Goal: Check status: Check status

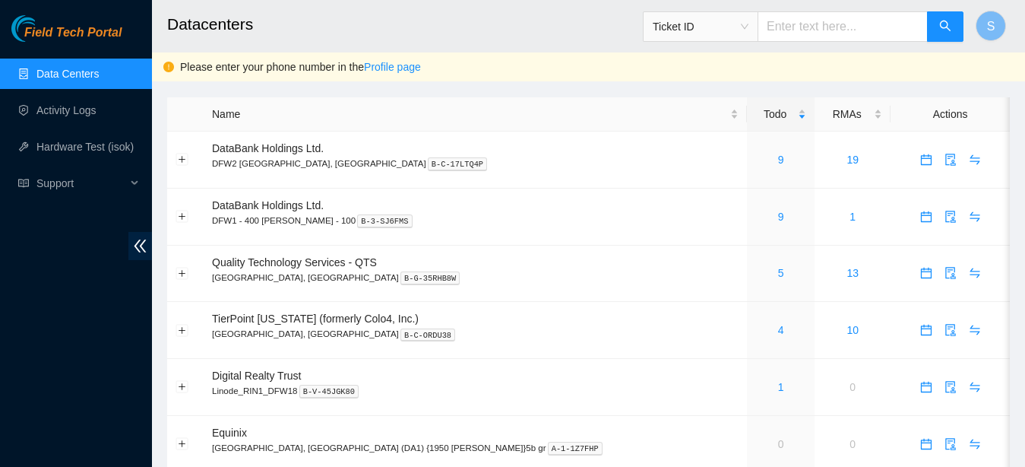
click at [86, 26] on span "Field Tech Portal" at bounding box center [72, 33] width 97 height 14
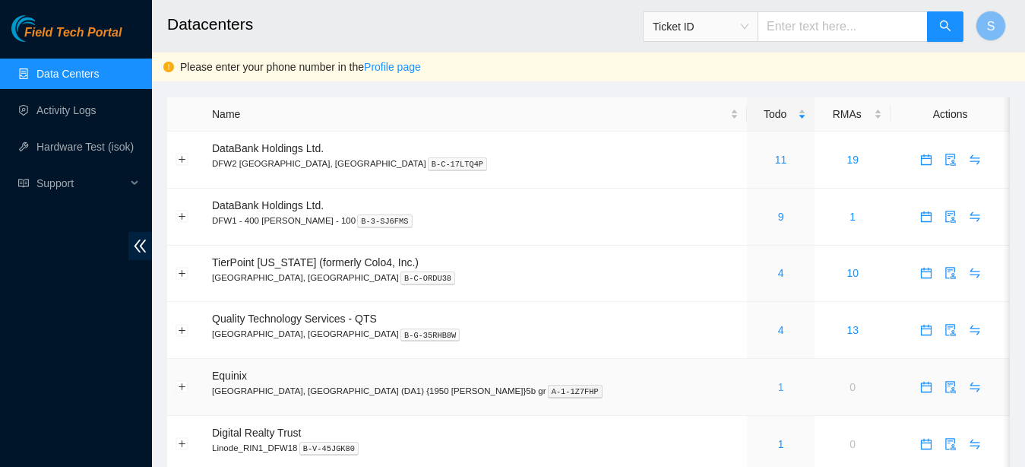
click at [778, 389] on link "1" at bounding box center [781, 387] width 6 height 12
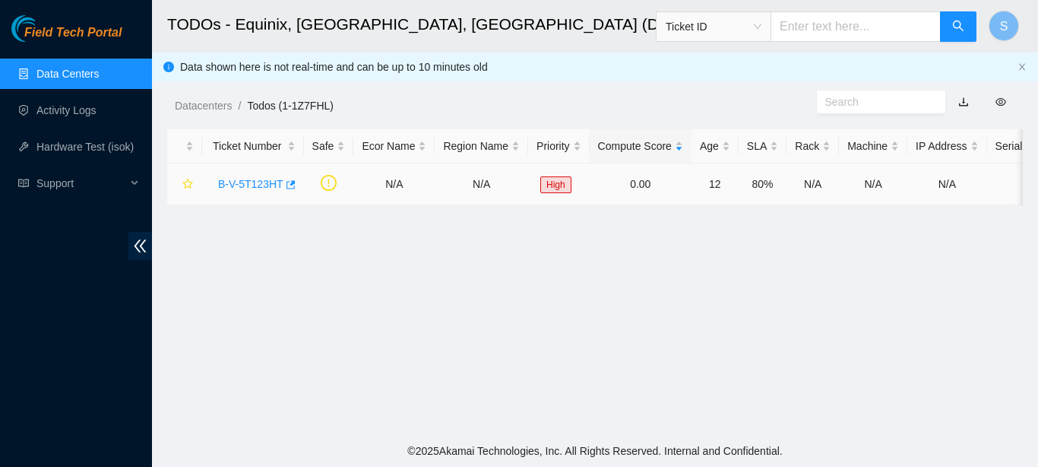
click at [233, 186] on link "B-V-5T123HT" at bounding box center [250, 184] width 65 height 12
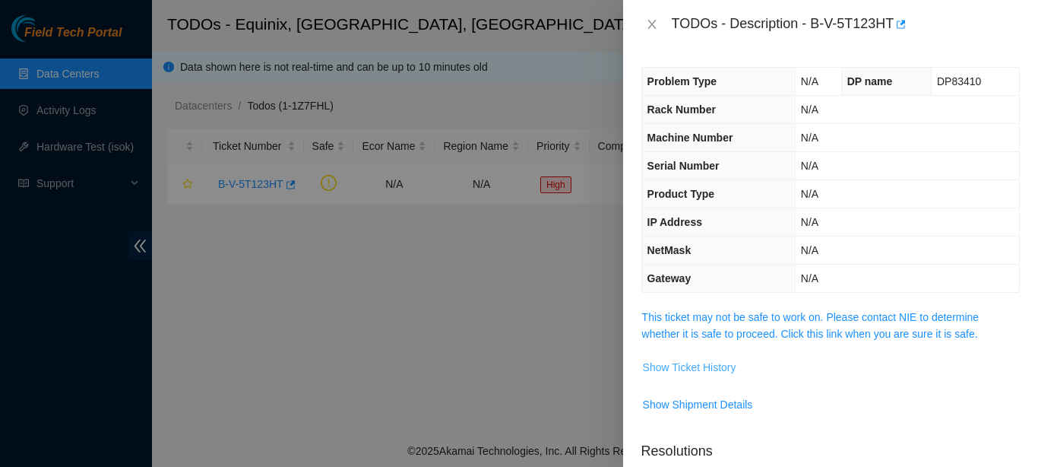
click at [692, 377] on button "Show Ticket History" at bounding box center [689, 367] width 95 height 24
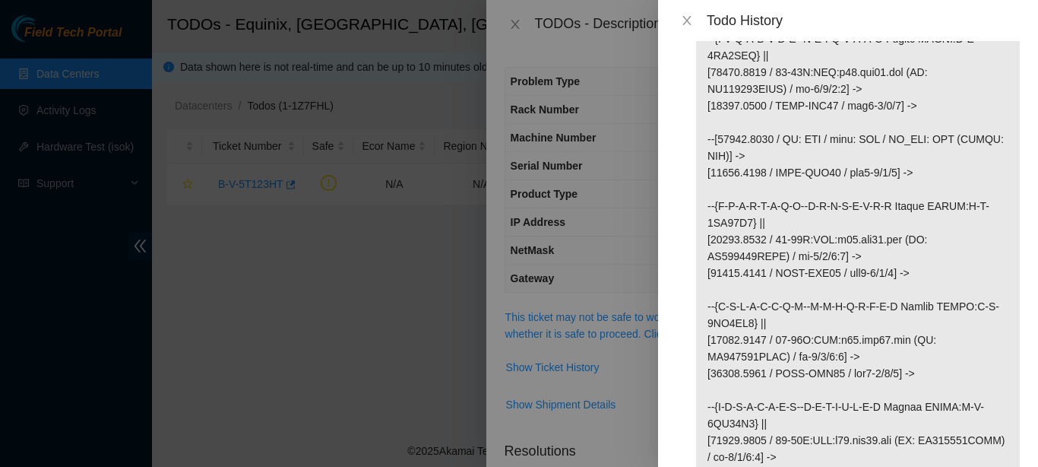
scroll to position [480, 0]
